Goal: Information Seeking & Learning: Check status

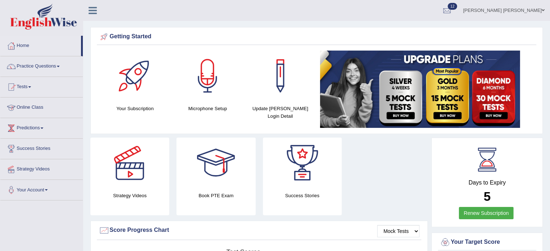
click at [37, 108] on link "Online Class" at bounding box center [41, 107] width 82 height 18
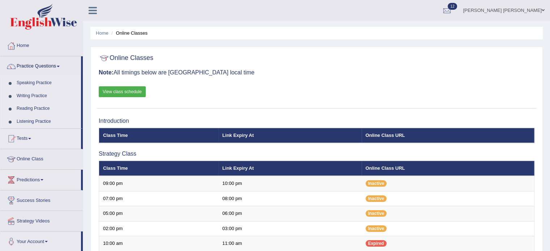
click at [42, 83] on link "Speaking Practice" at bounding box center [47, 83] width 68 height 13
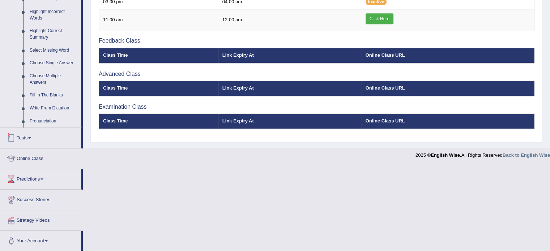
click at [18, 141] on link "Tests" at bounding box center [40, 137] width 81 height 18
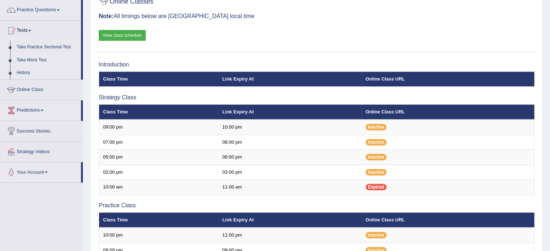
scroll to position [44, 0]
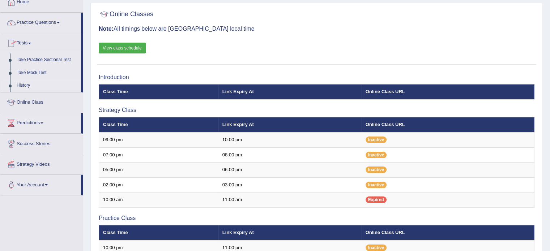
click at [21, 80] on link "History" at bounding box center [47, 85] width 68 height 13
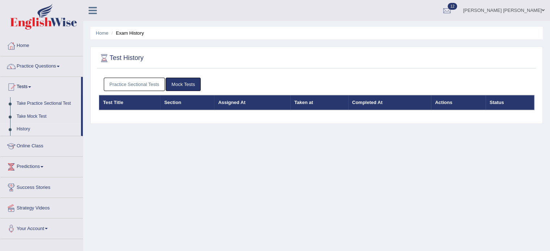
click at [29, 126] on link "History" at bounding box center [47, 129] width 68 height 13
click at [185, 87] on link "Mock Tests" at bounding box center [183, 84] width 35 height 13
click at [46, 102] on link "Take Practice Sectional Test" at bounding box center [47, 103] width 68 height 13
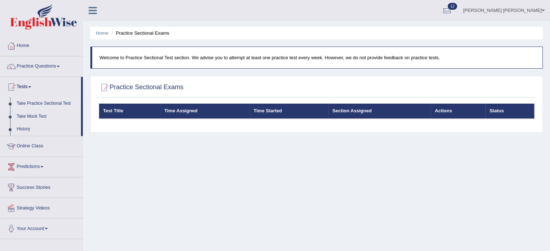
click at [134, 104] on th "Test Title" at bounding box center [129, 111] width 61 height 15
click at [143, 88] on h2 "Practice Sectional Exams" at bounding box center [141, 87] width 85 height 11
click at [224, 98] on div "Practice Sectional Exams" at bounding box center [316, 89] width 439 height 18
click at [262, 110] on th "Time Started" at bounding box center [288, 111] width 79 height 15
click at [25, 129] on link "History" at bounding box center [47, 129] width 68 height 13
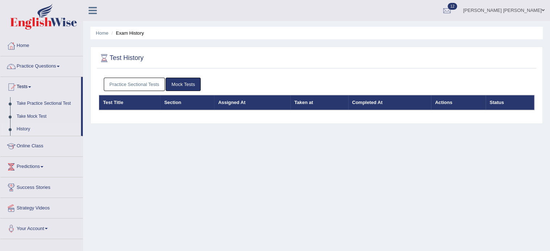
click at [156, 102] on th "Test Title" at bounding box center [129, 102] width 61 height 15
click at [114, 103] on th "Test Title" at bounding box center [129, 102] width 61 height 15
click at [35, 114] on link "Take Mock Test" at bounding box center [47, 116] width 68 height 13
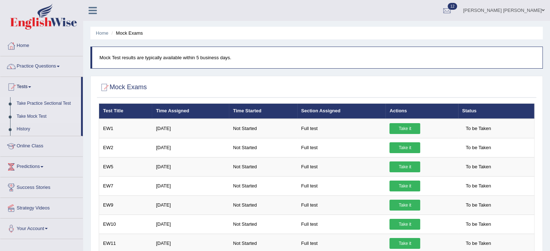
click at [40, 102] on link "Take Practice Sectional Test" at bounding box center [47, 103] width 68 height 13
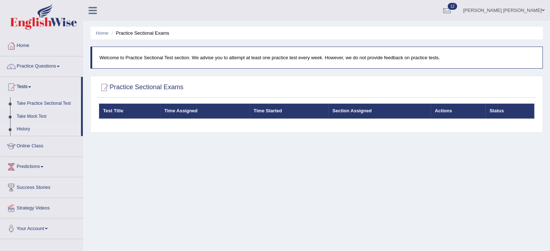
click at [17, 130] on link "History" at bounding box center [47, 129] width 68 height 13
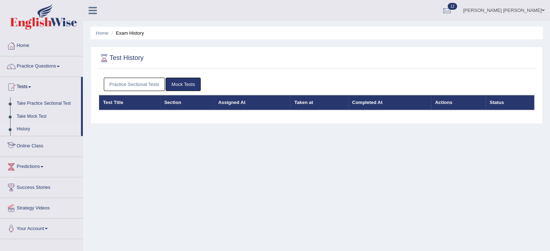
click at [188, 101] on th "Section" at bounding box center [187, 102] width 54 height 15
click at [177, 81] on link "Mock Tests" at bounding box center [183, 84] width 35 height 13
drag, startPoint x: 177, startPoint y: 81, endPoint x: 154, endPoint y: 90, distance: 24.7
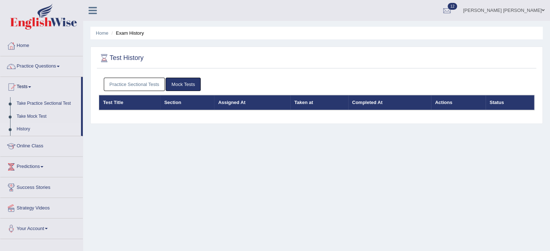
click at [176, 82] on link "Mock Tests" at bounding box center [183, 84] width 35 height 13
click at [147, 90] on link "Practice Sectional Tests" at bounding box center [134, 84] width 61 height 13
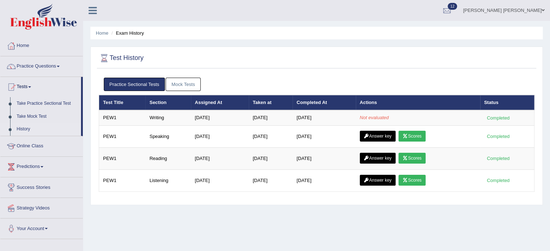
drag, startPoint x: 147, startPoint y: 90, endPoint x: 341, endPoint y: 115, distance: 195.0
click at [166, 93] on div "Practice Sectional Tests Mock Tests" at bounding box center [316, 84] width 435 height 21
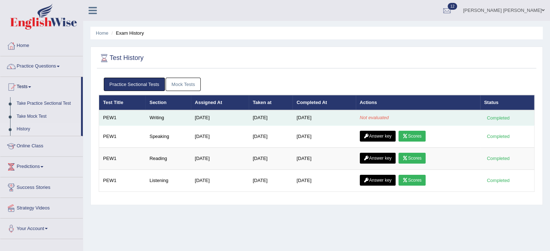
click at [345, 116] on td "[DATE]" at bounding box center [323, 117] width 63 height 15
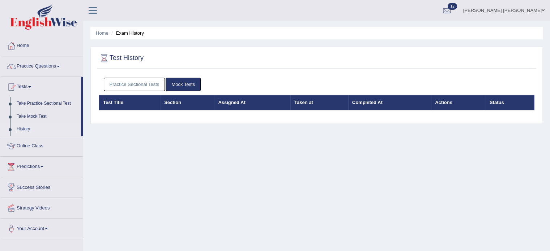
click at [106, 102] on th "Test Title" at bounding box center [129, 102] width 61 height 15
click at [107, 102] on th "Test Title" at bounding box center [129, 102] width 61 height 15
click at [173, 80] on link "Mock Tests" at bounding box center [183, 84] width 35 height 13
drag, startPoint x: 216, startPoint y: 96, endPoint x: 258, endPoint y: 104, distance: 42.5
click at [223, 96] on th "Assigned At" at bounding box center [252, 102] width 76 height 15
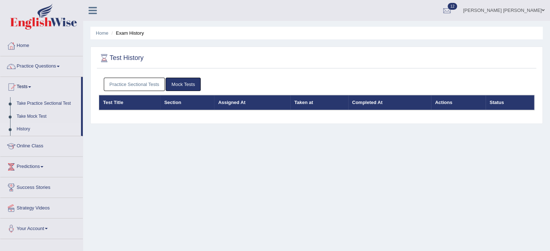
drag, startPoint x: 360, startPoint y: 117, endPoint x: 408, endPoint y: 114, distance: 47.8
click at [360, 117] on div "Practice Sectional Tests Mock Tests Test Title Section Assigned At Taken at Com…" at bounding box center [316, 97] width 439 height 46
drag, startPoint x: 408, startPoint y: 114, endPoint x: 438, endPoint y: 100, distance: 33.8
click at [413, 110] on div "Practice Sectional Tests Mock Tests Test Title Section Assigned At Taken at Com…" at bounding box center [316, 97] width 439 height 46
click at [439, 99] on th "Actions" at bounding box center [458, 102] width 55 height 15
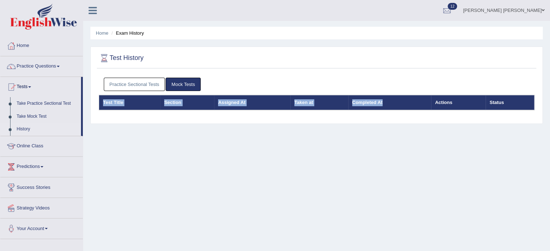
click at [439, 99] on th "Actions" at bounding box center [458, 102] width 55 height 15
click at [155, 81] on link "Practice Sectional Tests" at bounding box center [134, 84] width 61 height 13
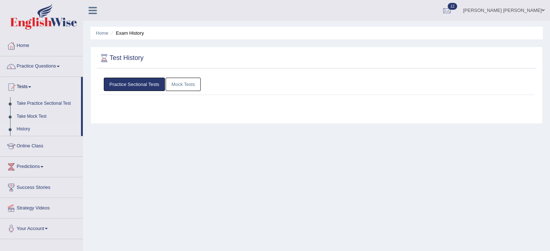
click at [157, 82] on link "Practice Sectional Tests" at bounding box center [134, 84] width 61 height 13
